Goal: Task Accomplishment & Management: Use online tool/utility

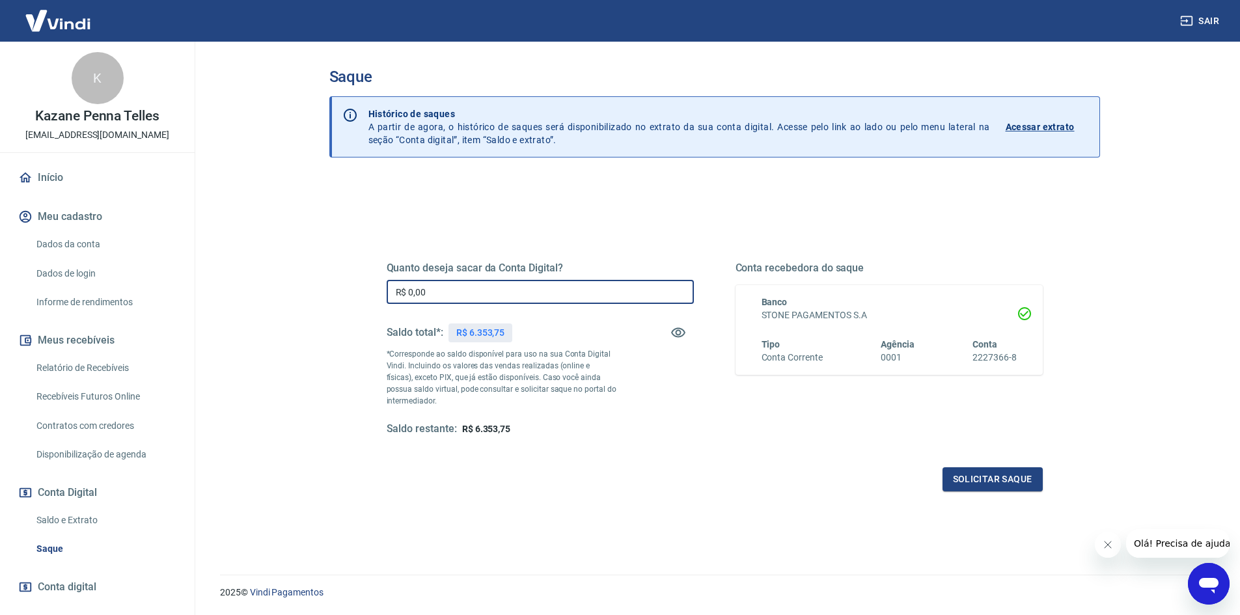
click at [553, 286] on input "R$ 0,00" at bounding box center [540, 292] width 307 height 24
type input "R$ 6.353,75"
click at [1005, 464] on div "Quanto deseja sacar da Conta Digital? R$ 6.353,75 ​ Saldo total*: R$ 6.353,75 *…" at bounding box center [715, 360] width 656 height 261
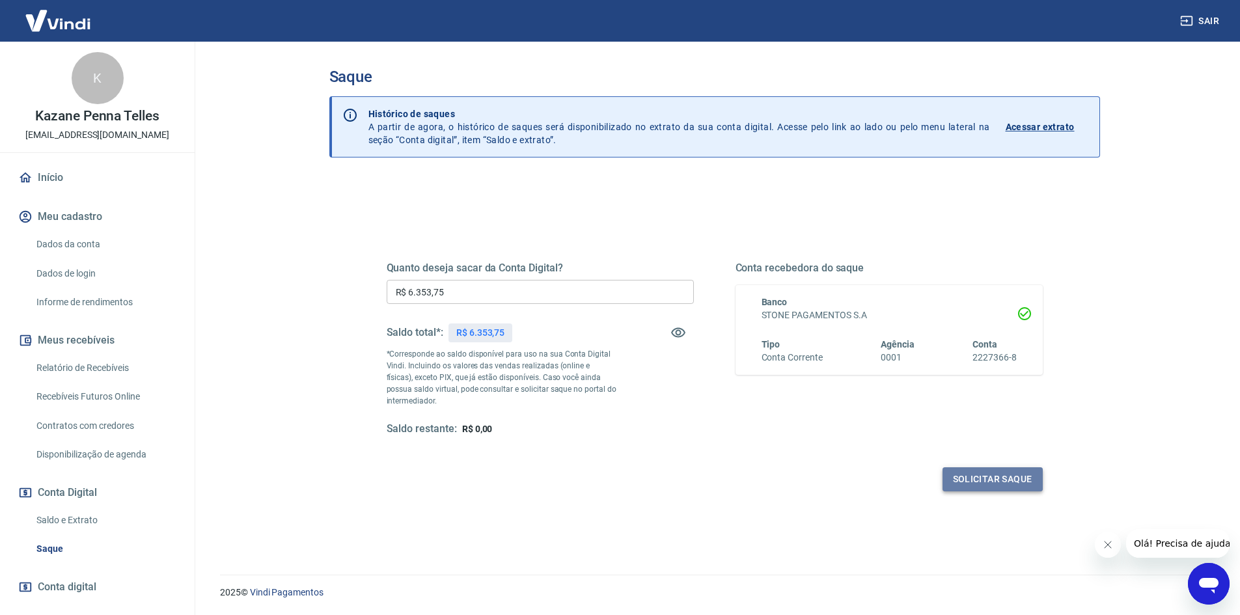
click at [1001, 478] on button "Solicitar saque" at bounding box center [992, 479] width 100 height 24
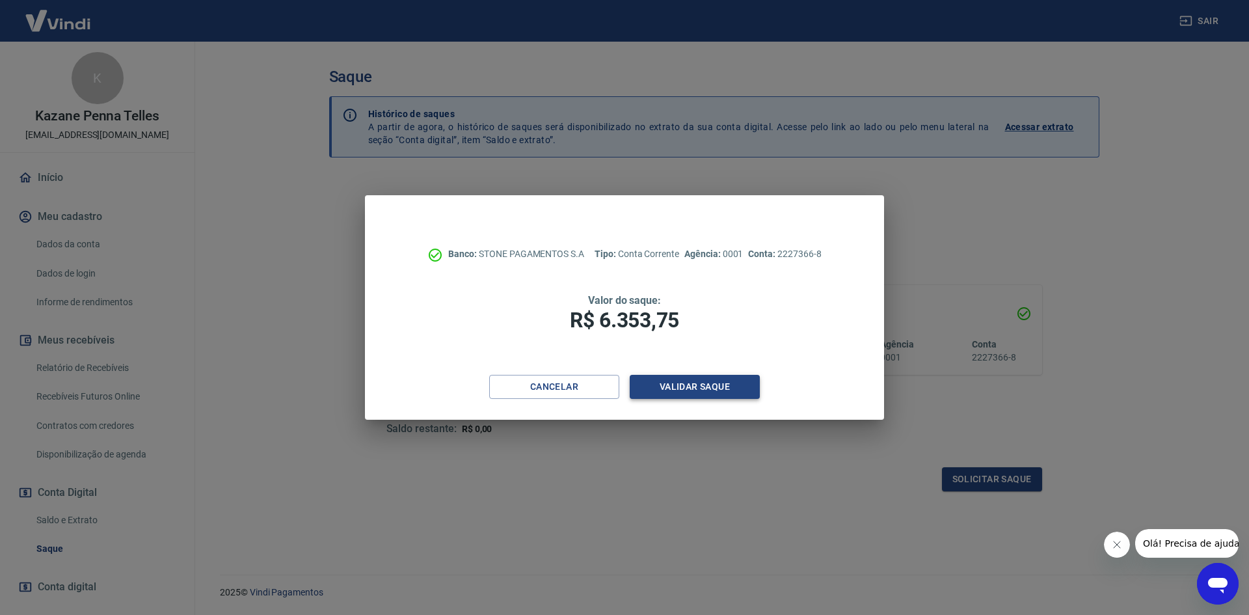
click at [684, 384] on button "Validar saque" at bounding box center [695, 387] width 130 height 24
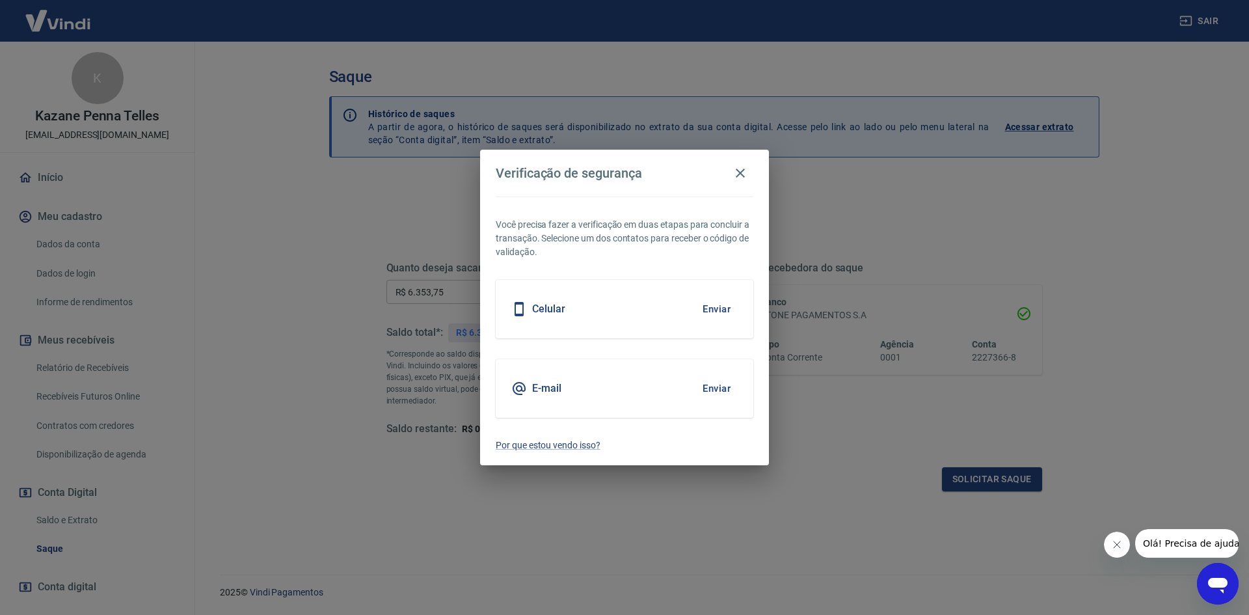
click at [724, 390] on button "Enviar" at bounding box center [717, 388] width 42 height 27
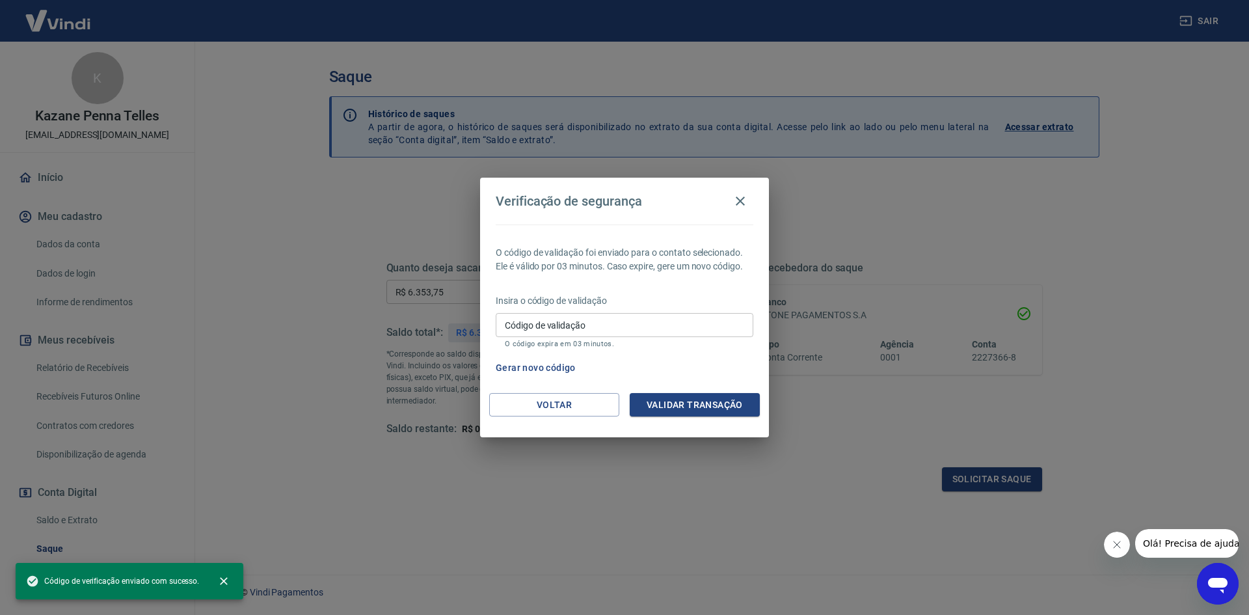
click at [627, 322] on input "Código de validação" at bounding box center [625, 325] width 258 height 24
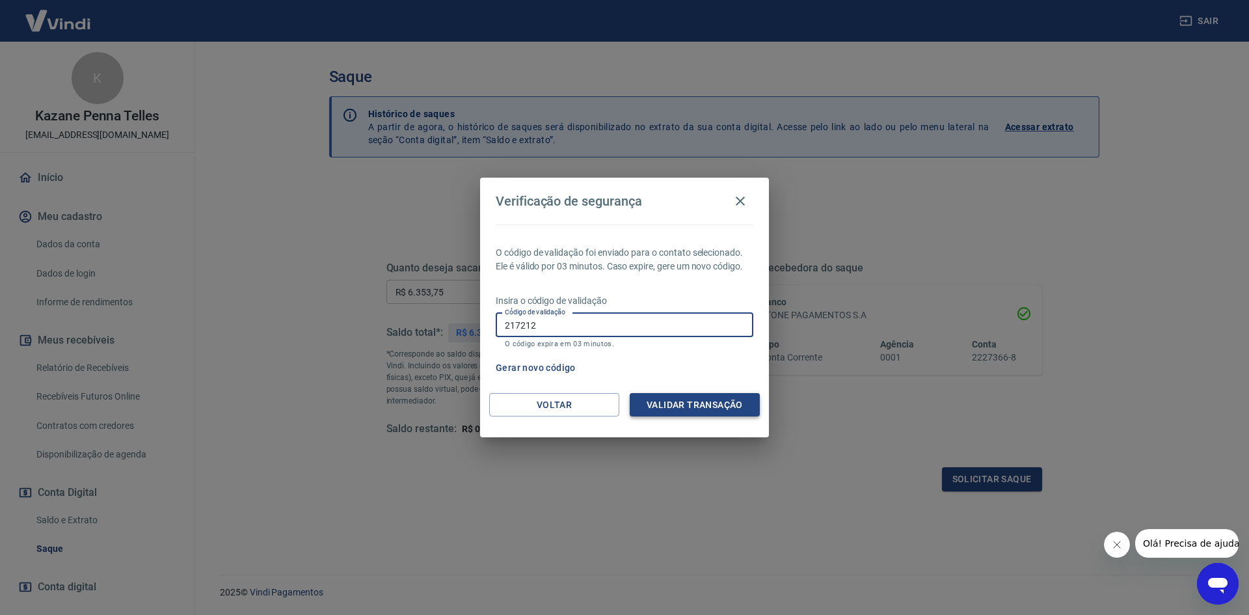
type input "217212"
click at [683, 401] on button "Validar transação" at bounding box center [695, 405] width 130 height 24
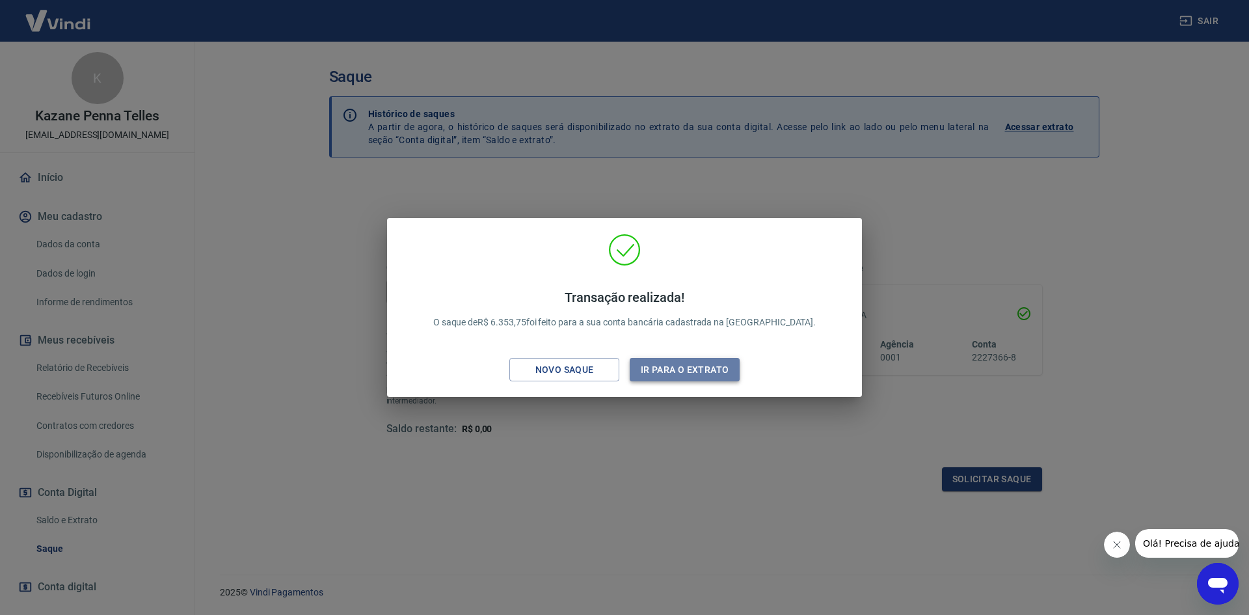
click at [703, 374] on button "Ir para o extrato" at bounding box center [685, 370] width 110 height 24
